Goal: Task Accomplishment & Management: Complete application form

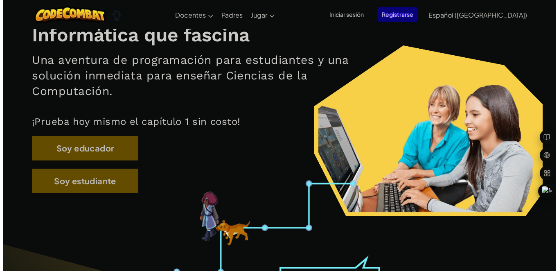
scroll to position [123, 0]
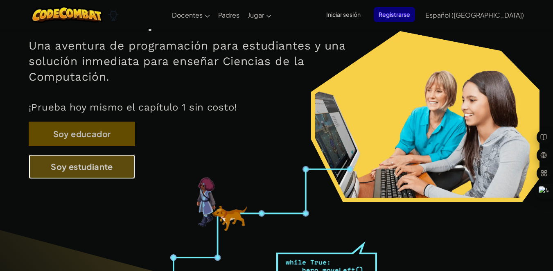
click at [105, 165] on button "Soy estudiante" at bounding box center [82, 166] width 106 height 25
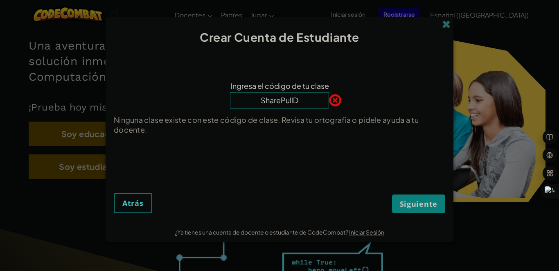
click at [154, 189] on div "Siguiente Atrás" at bounding box center [280, 190] width 332 height 47
click at [309, 95] on input "SharePullD" at bounding box center [279, 100] width 99 height 16
type input "SharePullDark"
click at [321, 206] on span "Siguiente" at bounding box center [419, 204] width 38 height 10
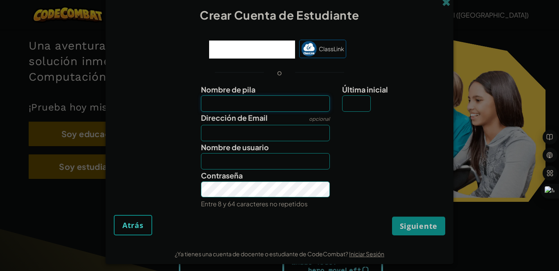
click at [287, 100] on input "Nombre de pila" at bounding box center [265, 103] width 129 height 16
type input "[PERSON_NAME]"
click at [264, 136] on input "Dirección de Email" at bounding box center [265, 133] width 129 height 16
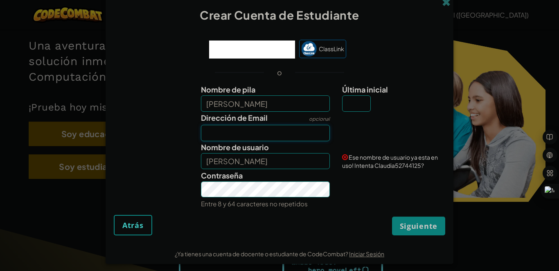
type input "[EMAIL_ADDRESS][DOMAIN_NAME]"
click at [259, 163] on input "[PERSON_NAME]" at bounding box center [265, 161] width 129 height 16
click at [247, 101] on input "[PERSON_NAME]" at bounding box center [265, 103] width 129 height 16
type input "[PERSON_NAME]"
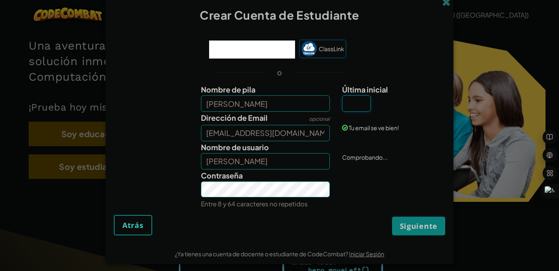
click at [321, 106] on input "Última inicial" at bounding box center [356, 103] width 29 height 16
drag, startPoint x: 264, startPoint y: 102, endPoint x: 236, endPoint y: 104, distance: 27.9
click at [236, 104] on input "[PERSON_NAME]" at bounding box center [265, 103] width 129 height 16
type input "[PERSON_NAME]"
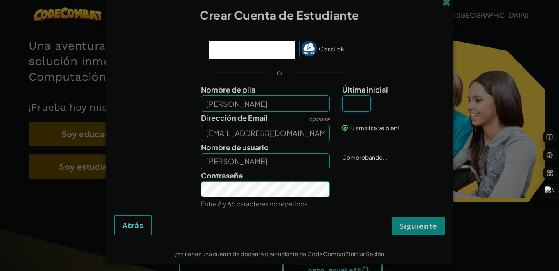
click at [321, 106] on input "Última inicial" at bounding box center [356, 103] width 29 height 16
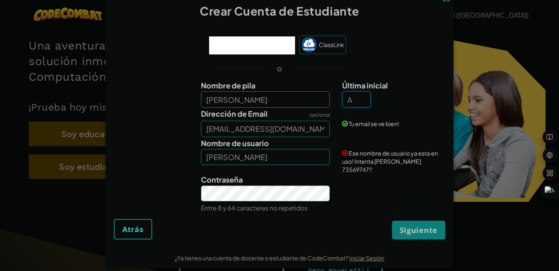
type input "A"
type input "[PERSON_NAME]"
click at [248, 104] on input "[PERSON_NAME]" at bounding box center [265, 99] width 129 height 16
type input "[PERSON_NAME]"
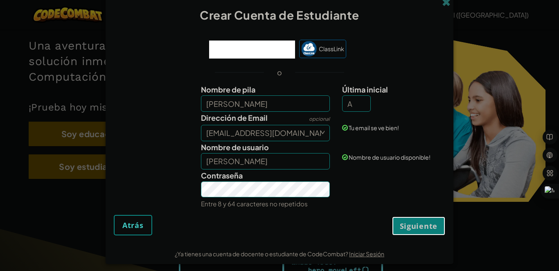
click at [321, 231] on span "Siguiente" at bounding box center [419, 226] width 38 height 10
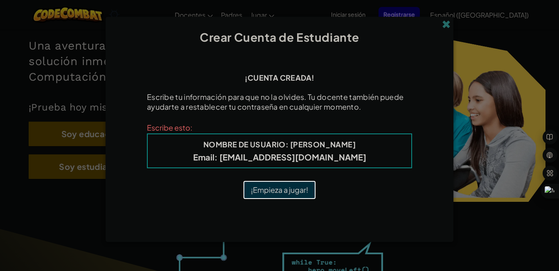
click at [272, 190] on button "¡Empieza a jugar!" at bounding box center [279, 190] width 73 height 19
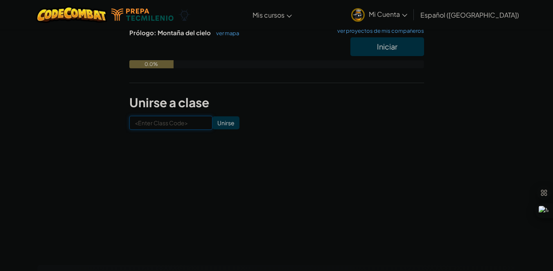
click at [181, 123] on input at bounding box center [170, 123] width 83 height 14
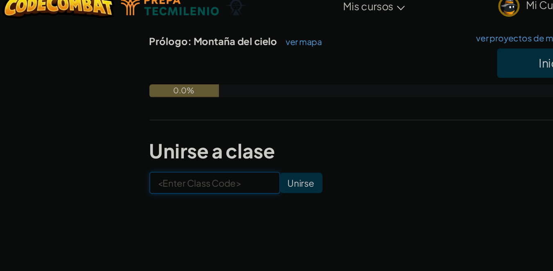
scroll to position [118, 0]
